Goal: Find specific fact: Find specific fact

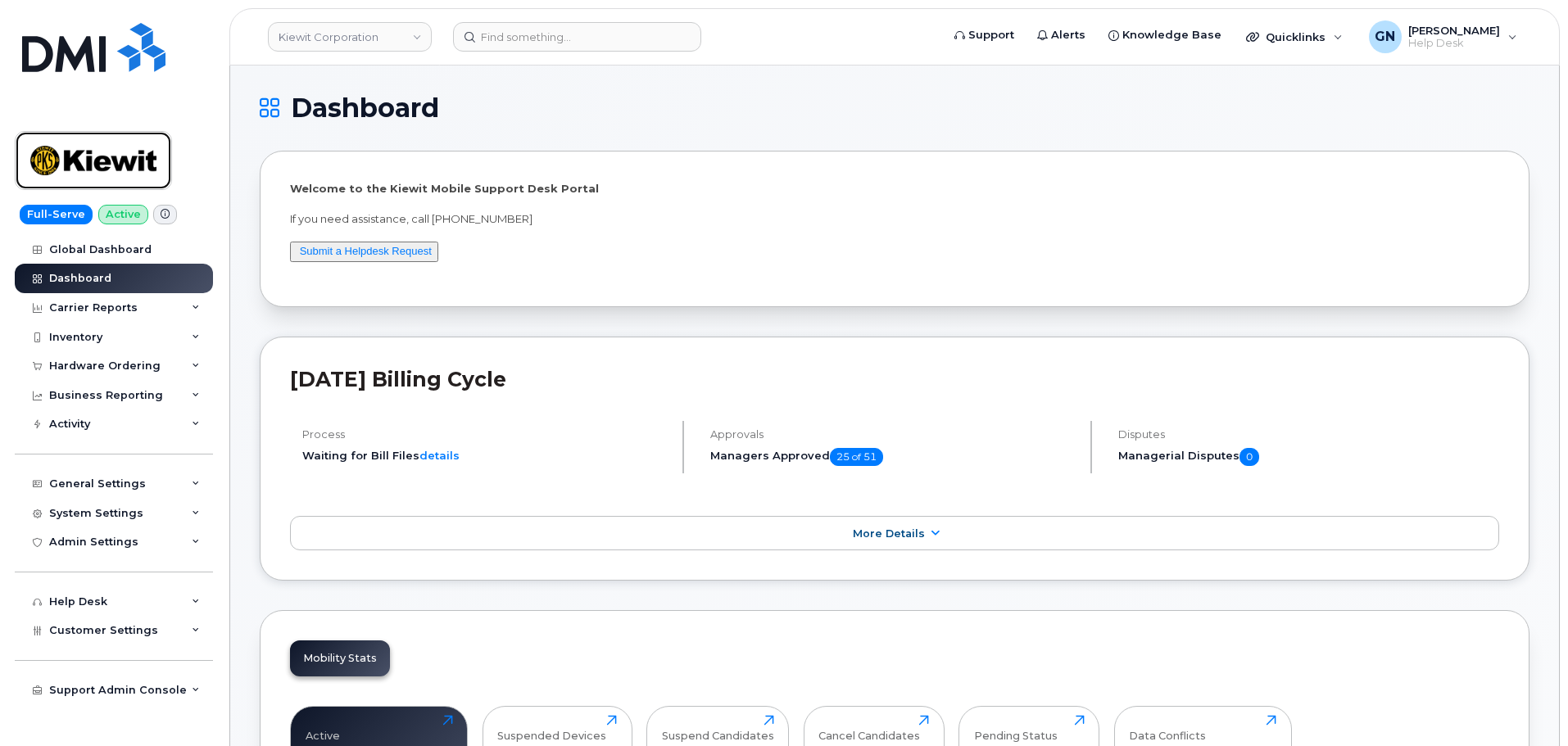
click at [106, 163] on img at bounding box center [92, 160] width 126 height 47
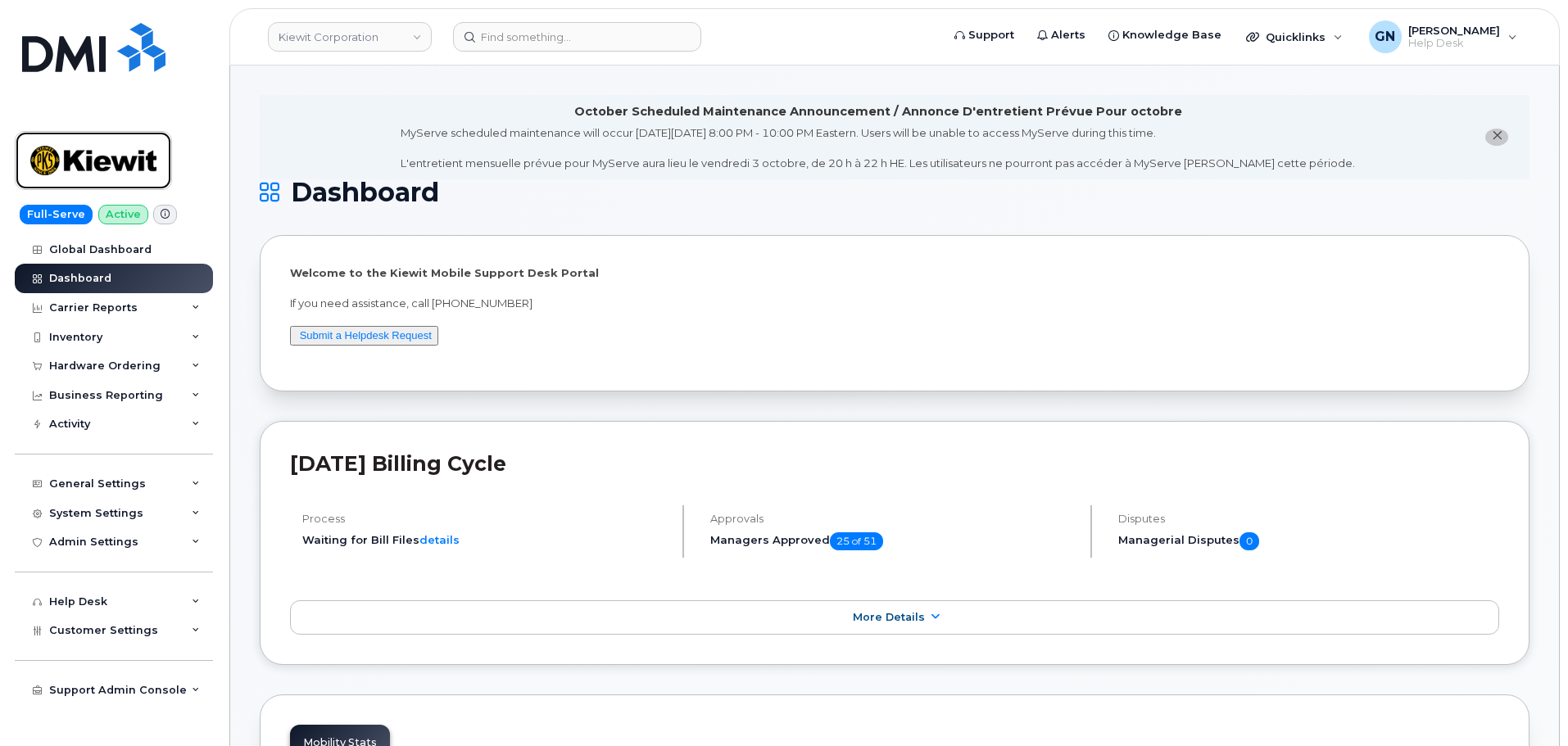
click at [144, 170] on img at bounding box center [92, 160] width 126 height 47
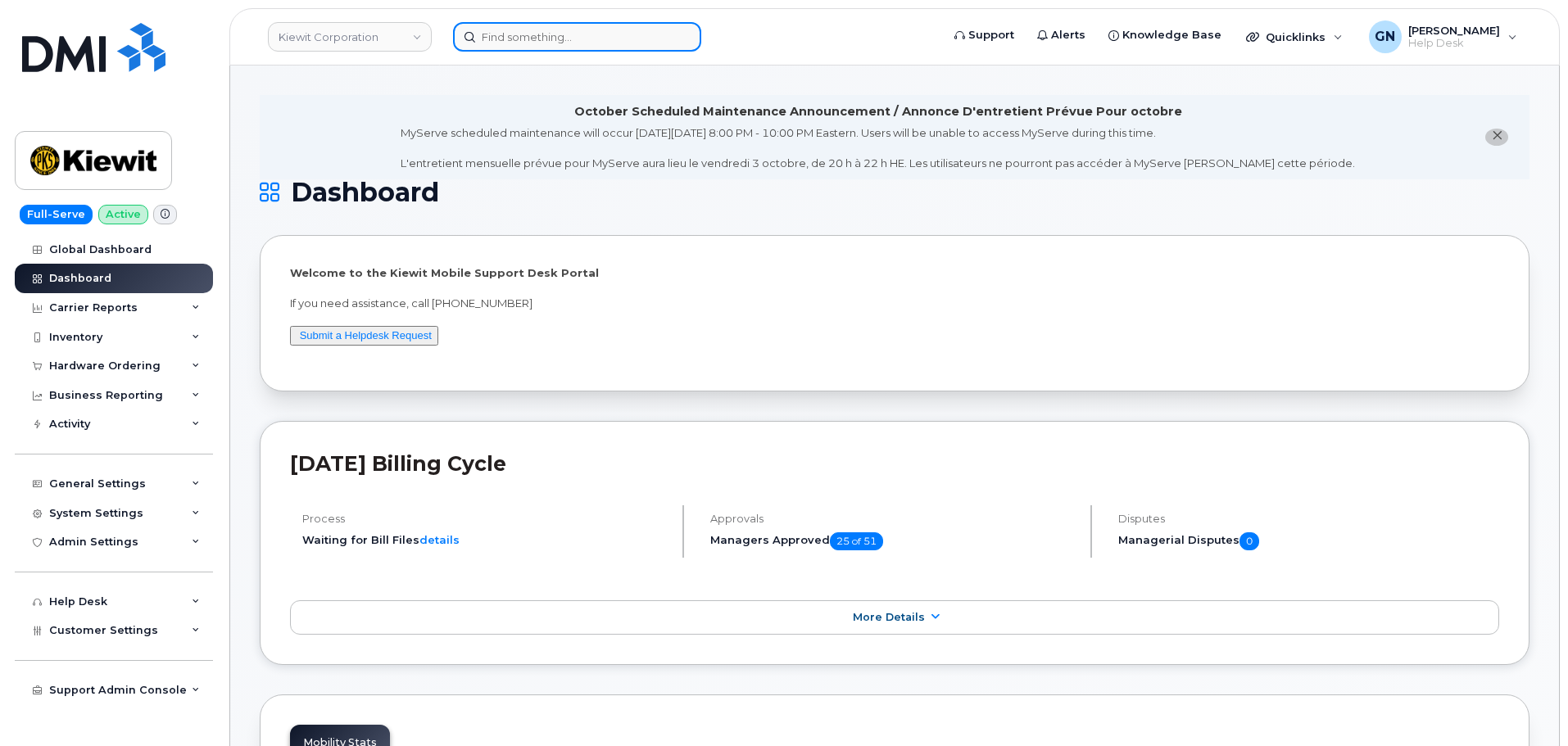
click at [548, 33] on input at bounding box center [577, 36] width 248 height 30
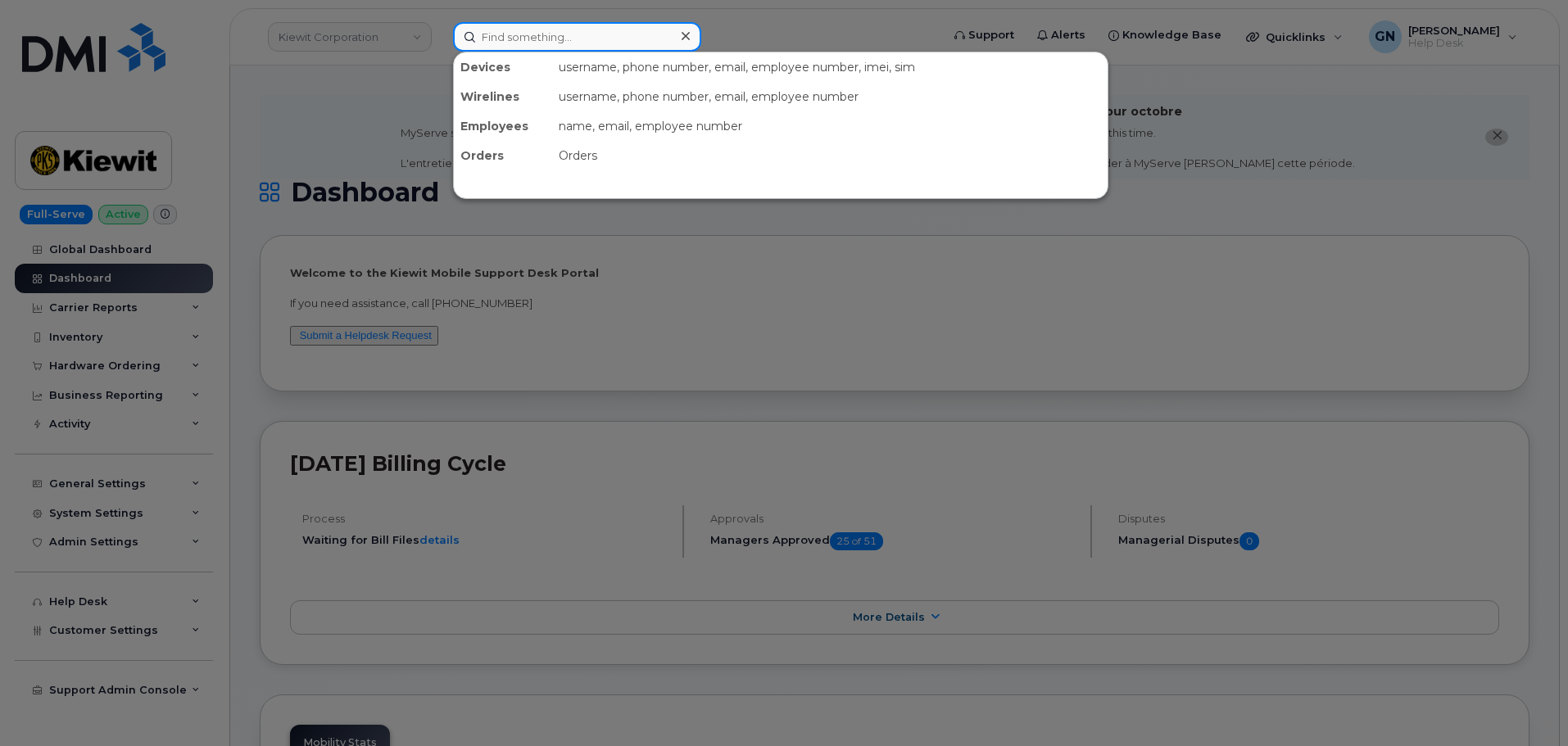
paste input "6823804920"
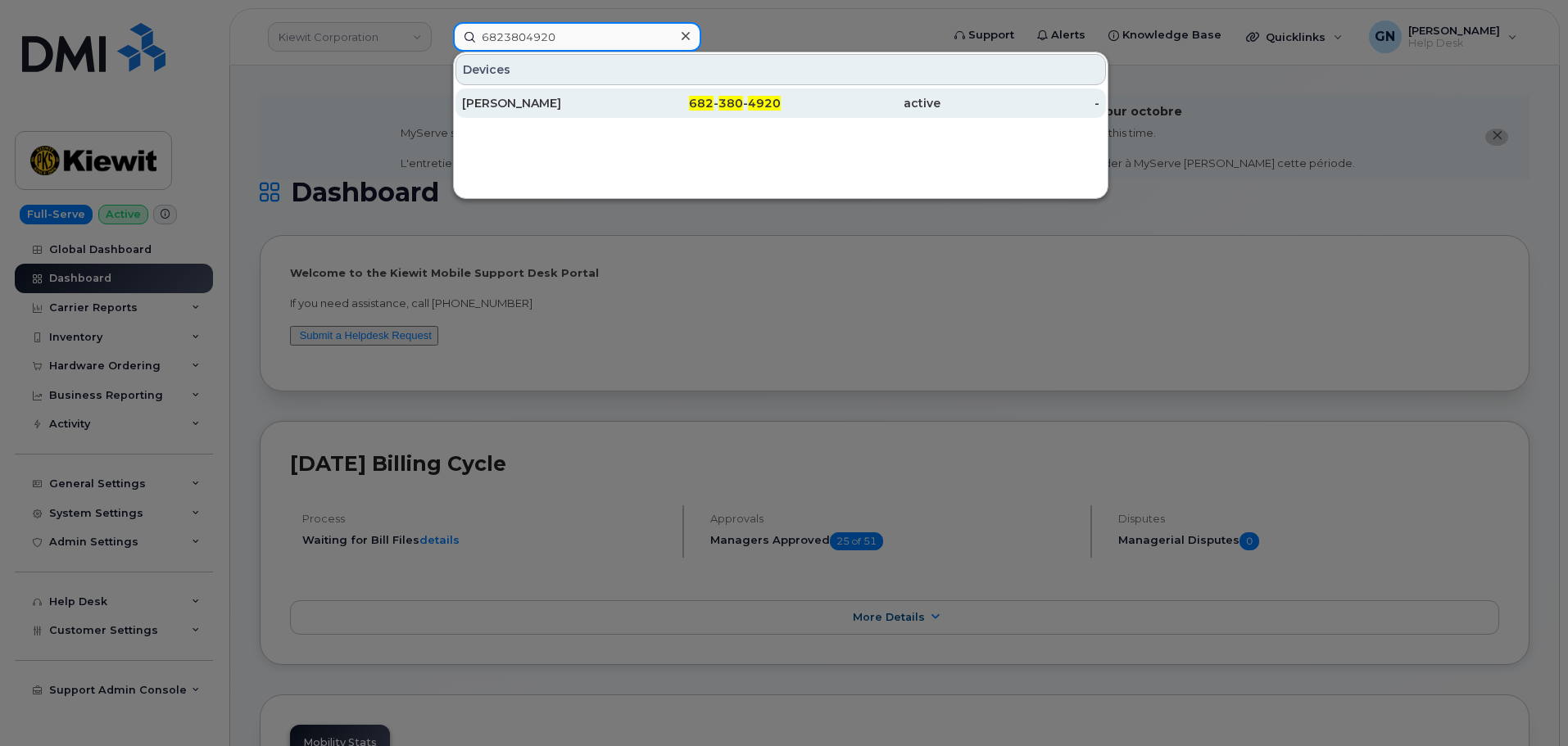
type input "6823804920"
click at [625, 105] on div "682 - 380 - 4920" at bounding box center [702, 103] width 159 height 16
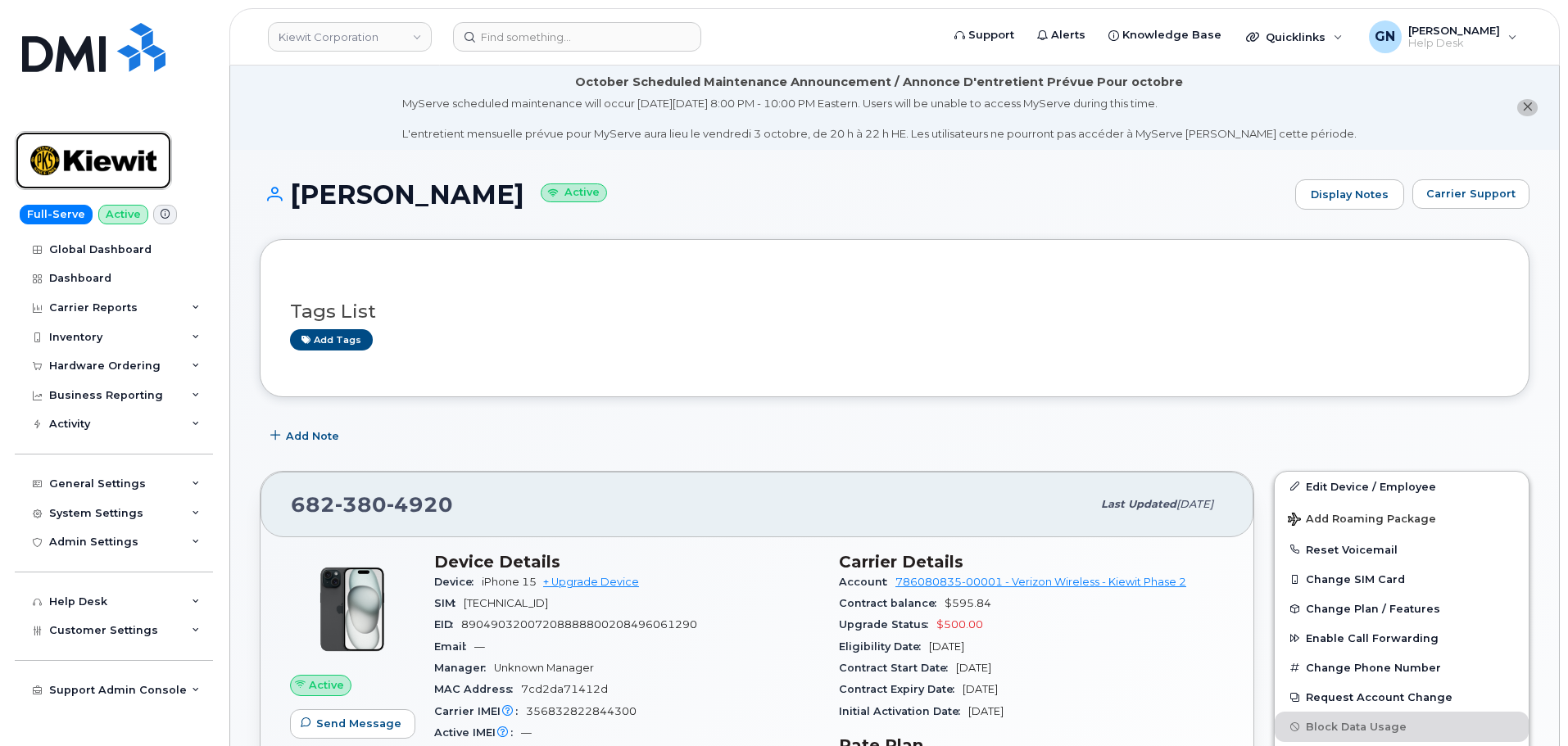
drag, startPoint x: 142, startPoint y: 160, endPoint x: 207, endPoint y: 128, distance: 72.4
click at [142, 160] on img at bounding box center [92, 160] width 126 height 47
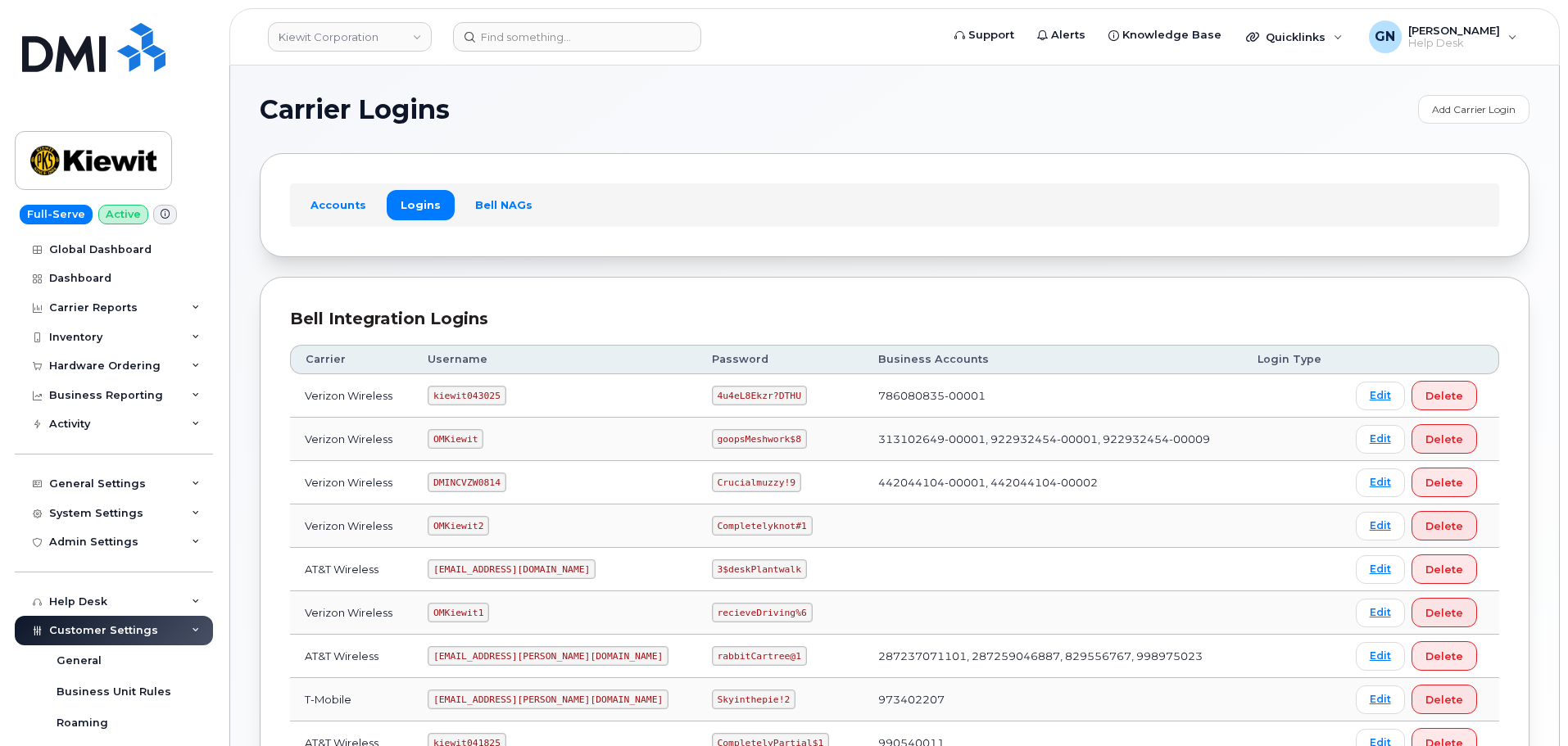
click at [476, 399] on code "kiewit043025" at bounding box center [466, 396] width 78 height 20
copy code "kiewit043025"
click at [713, 394] on code "4u4eL8Ekzr?DTHU" at bounding box center [759, 396] width 95 height 20
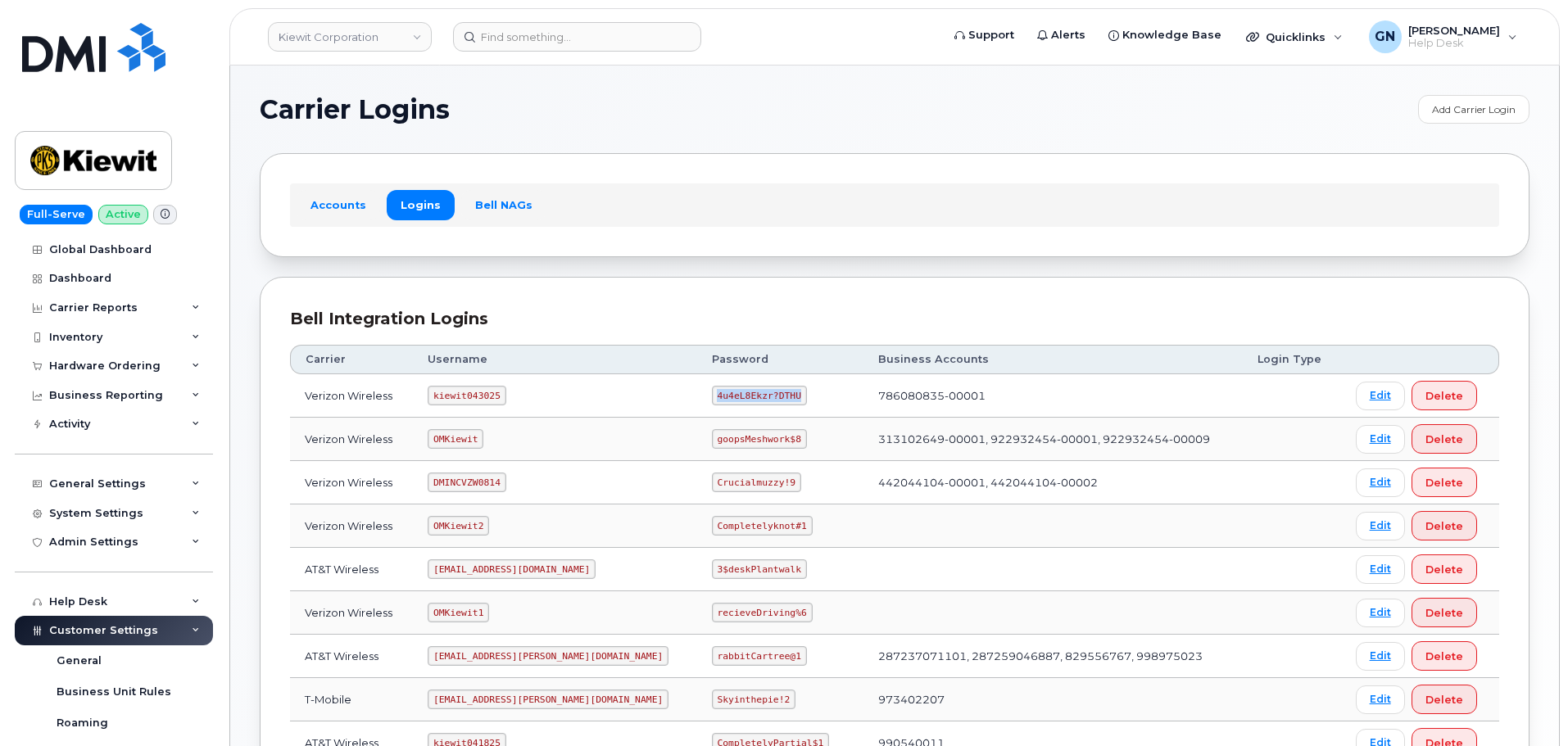
click at [713, 394] on code "4u4eL8Ekzr?DTHU" at bounding box center [759, 396] width 95 height 20
copy code "4u4eL8Ekzr?DTHU"
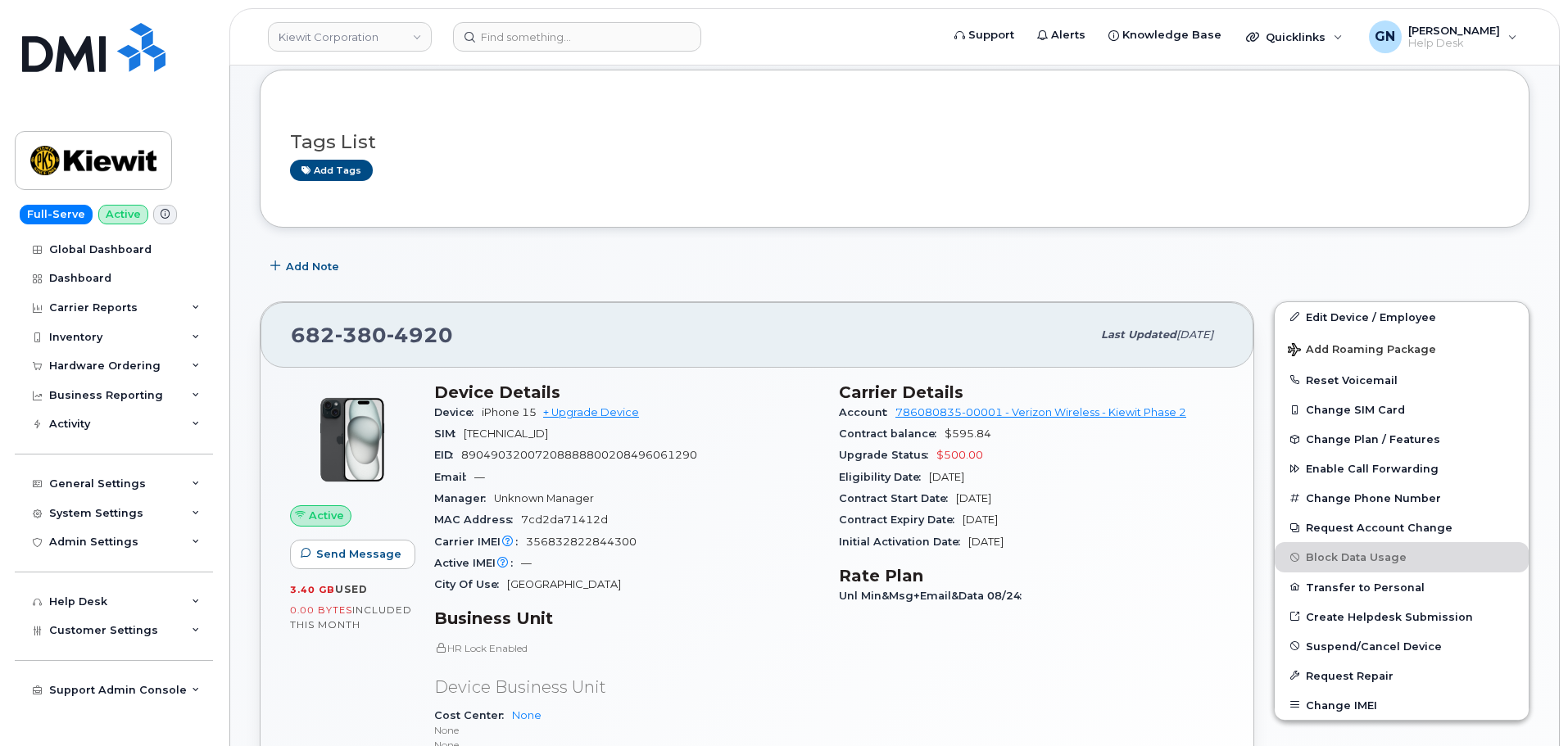
scroll to position [164, 0]
